Goal: Task Accomplishment & Management: Use online tool/utility

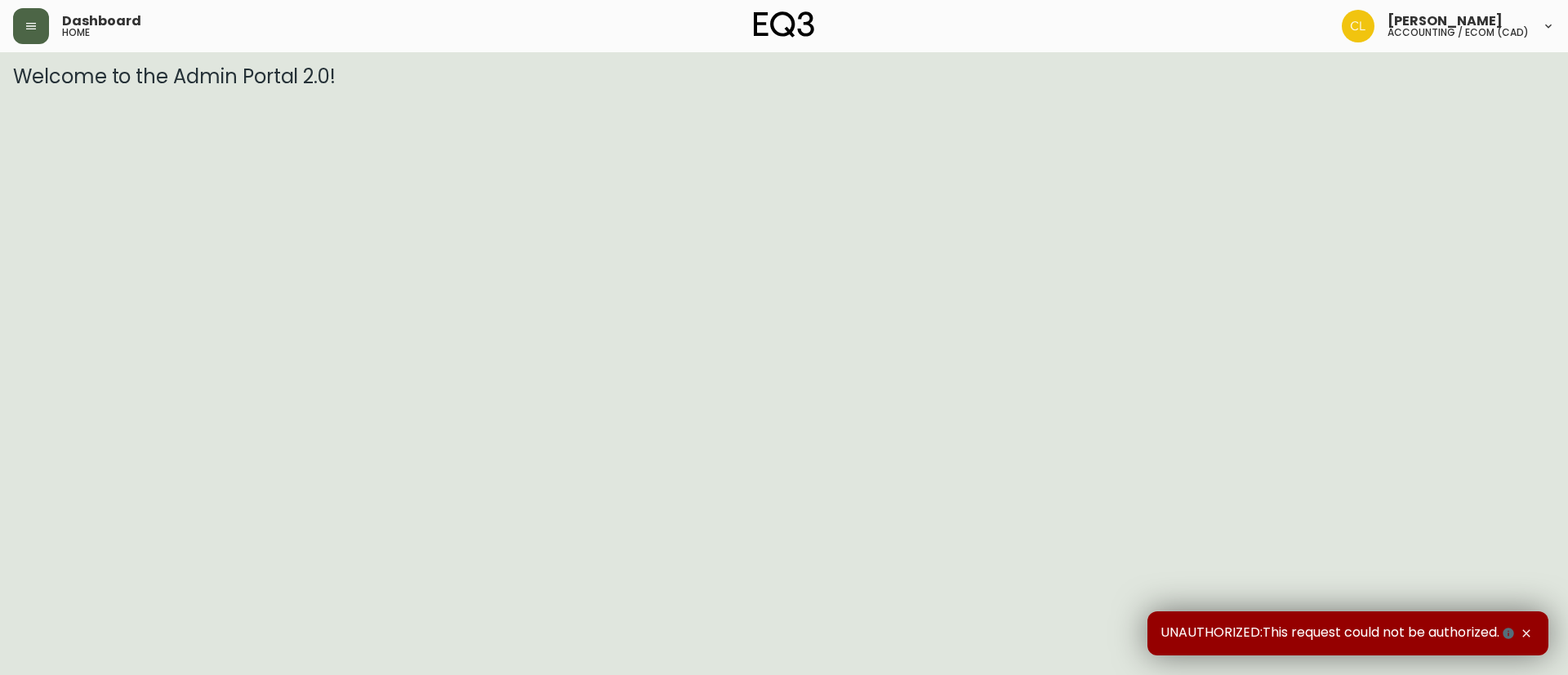
click at [24, 24] on icon "button" at bounding box center [31, 25] width 13 height 13
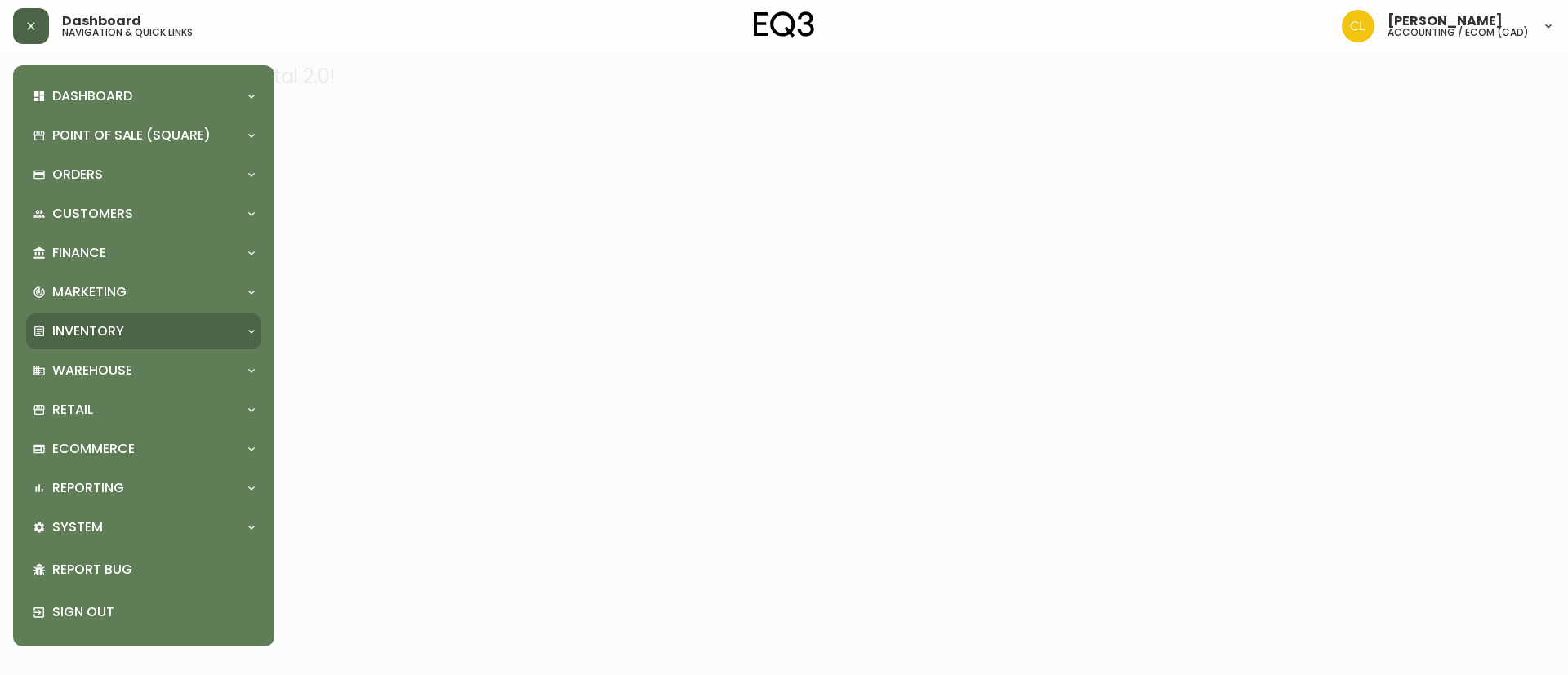
click at [52, 332] on div "Inventory" at bounding box center [135, 331] width 206 height 18
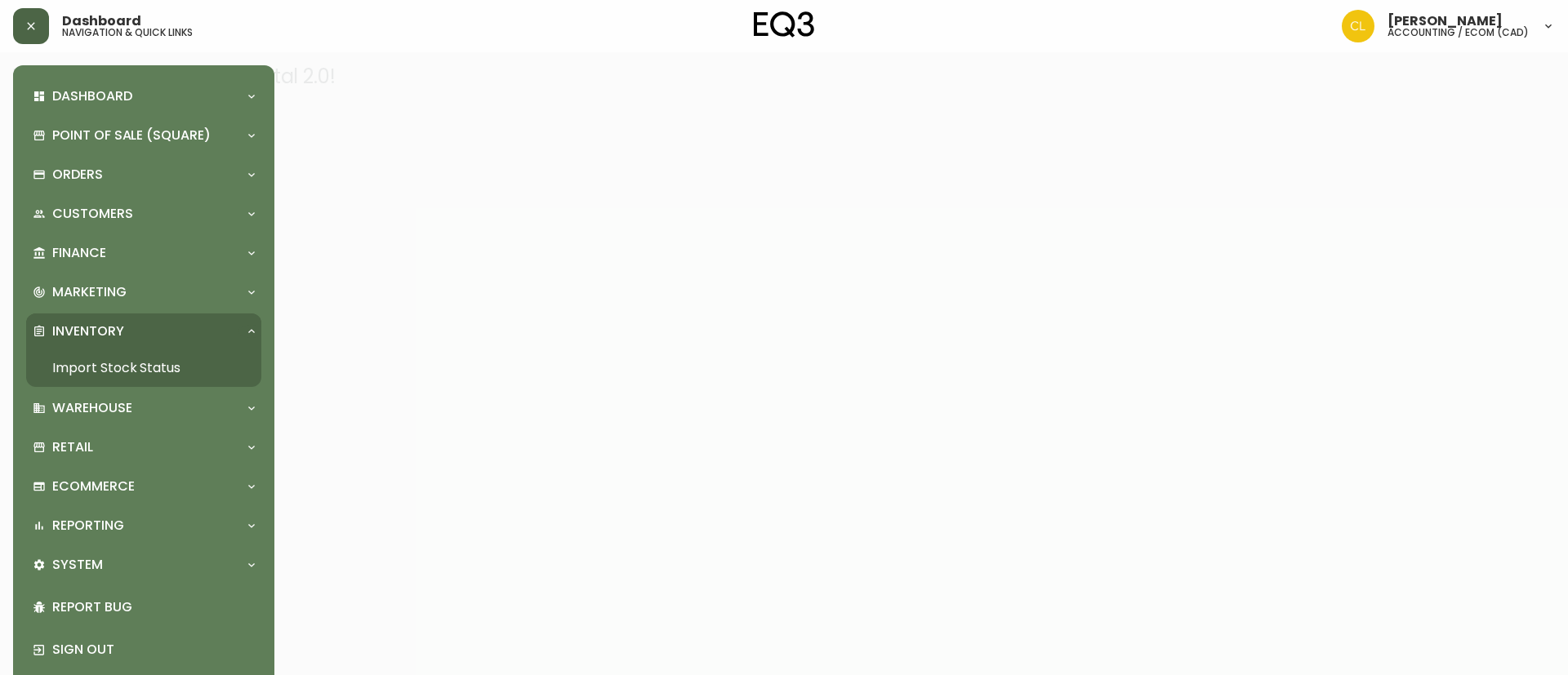
click at [96, 362] on link "Import Stock Status" at bounding box center [143, 368] width 235 height 38
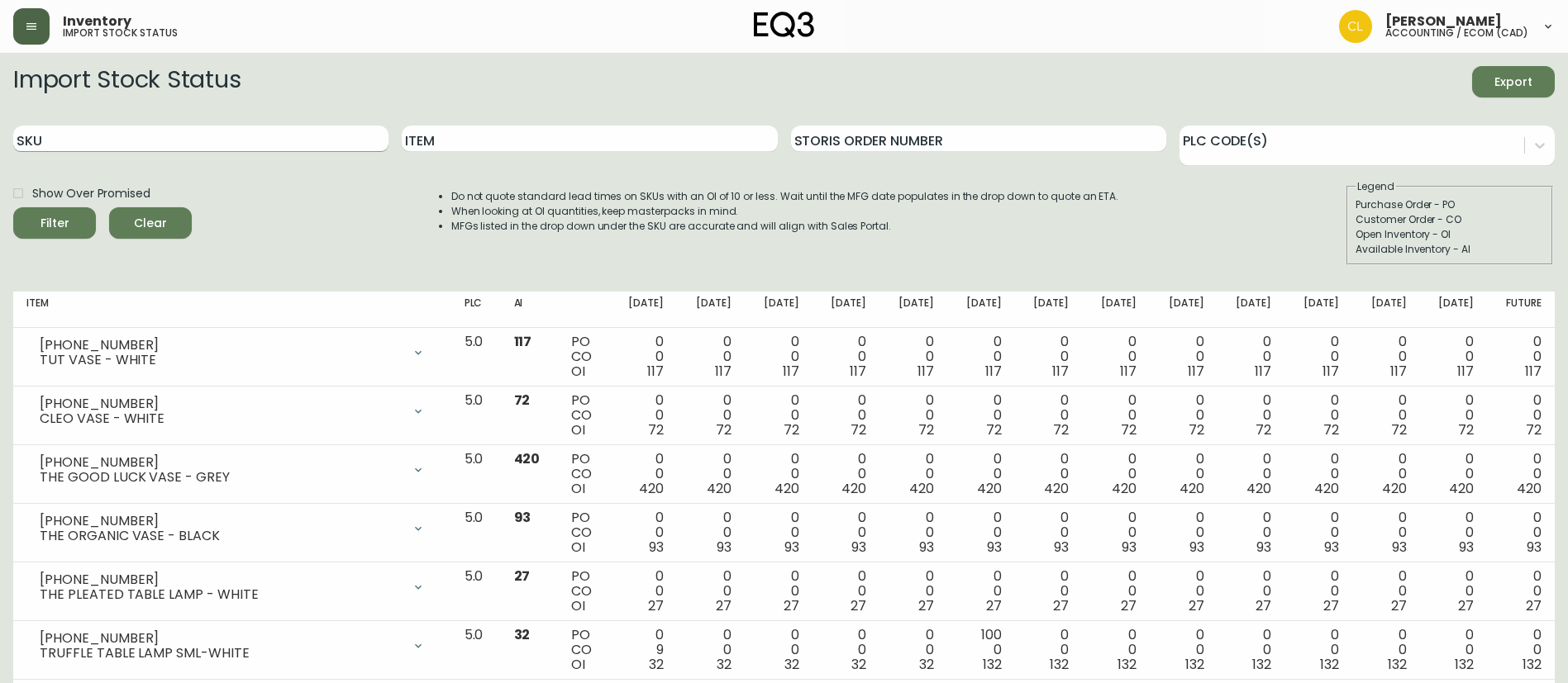
click at [159, 140] on input "SKU" at bounding box center [201, 139] width 376 height 27
type input "[PHONE_NUMBER]"
click at [13, 208] on button "Filter" at bounding box center [55, 224] width 83 height 32
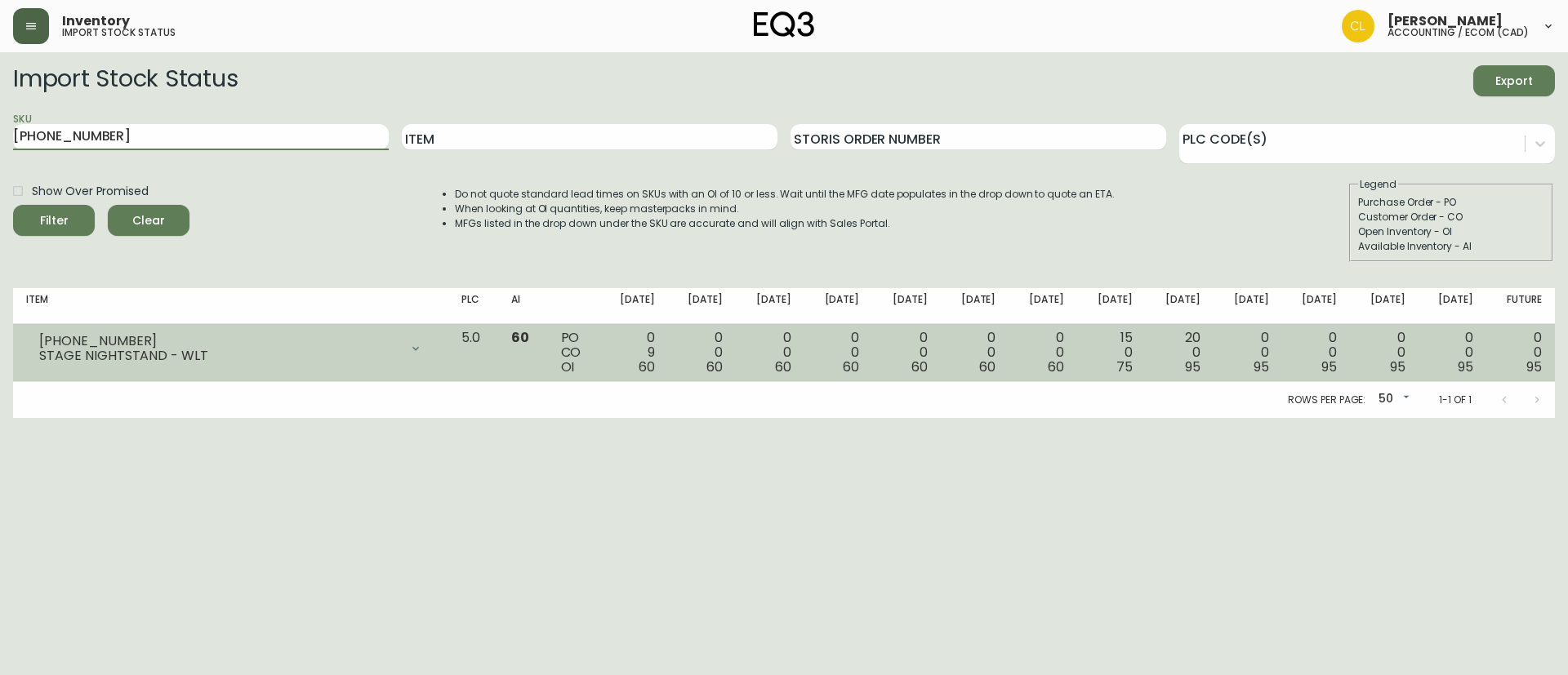
click at [423, 346] on icon at bounding box center [416, 348] width 13 height 13
